Goal: Go to known website: Access a specific website the user already knows

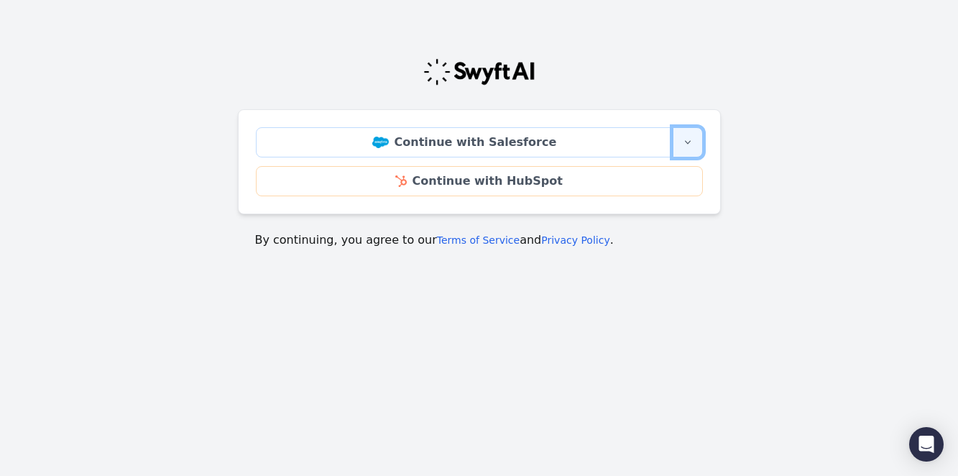
click at [691, 135] on button "More sign-in options" at bounding box center [688, 142] width 30 height 30
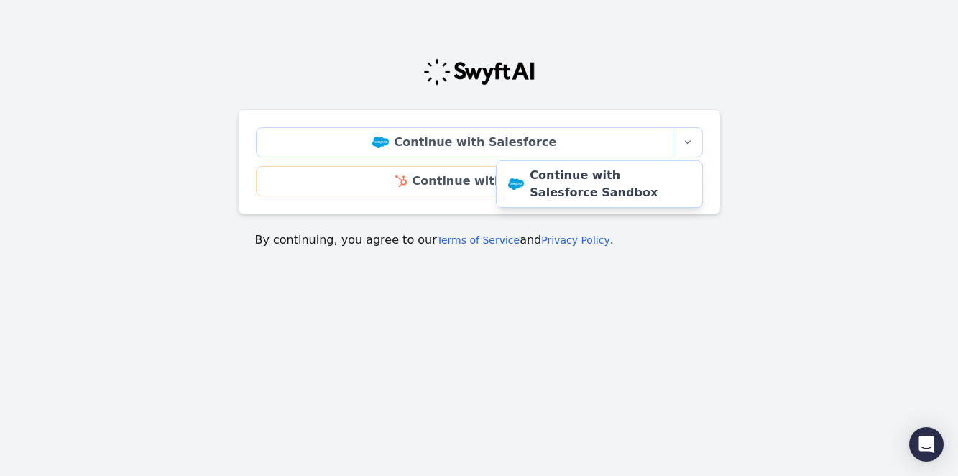
click at [630, 67] on div at bounding box center [479, 72] width 483 height 29
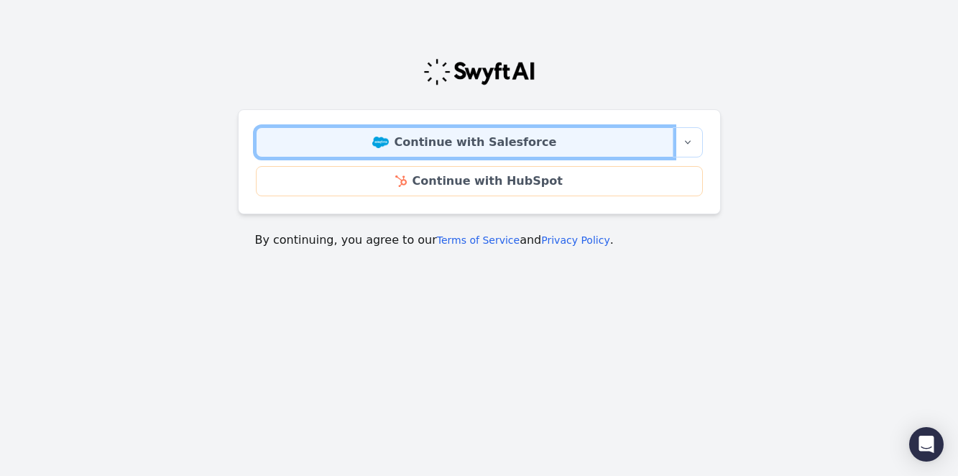
click at [474, 144] on link "Continue with Salesforce" at bounding box center [465, 142] width 418 height 30
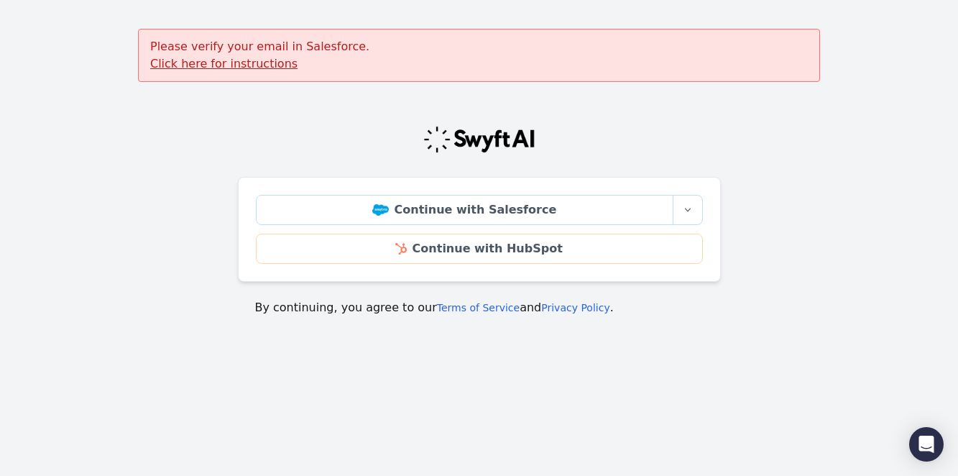
click at [252, 61] on u "Click here for instructions" at bounding box center [223, 64] width 147 height 14
